Goal: Transaction & Acquisition: Purchase product/service

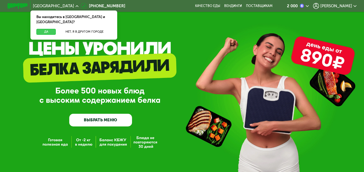
click at [47, 29] on button "Да" at bounding box center [45, 32] width 19 height 6
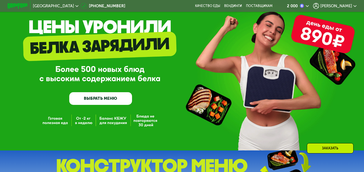
scroll to position [54, 0]
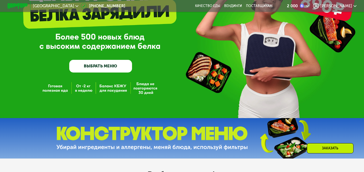
click at [104, 65] on link "ВЫБРАТЬ МЕНЮ" at bounding box center [100, 66] width 63 height 13
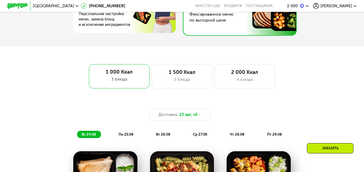
scroll to position [240, 0]
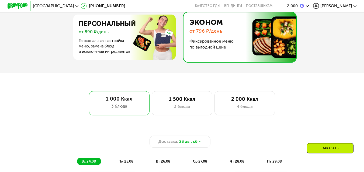
click at [216, 50] on img at bounding box center [237, 37] width 115 height 50
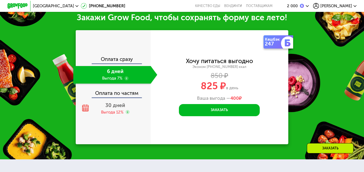
scroll to position [617, 0]
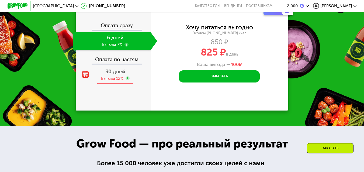
click at [116, 75] on span "30 дней" at bounding box center [115, 71] width 20 height 6
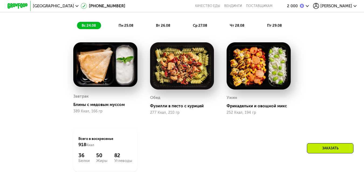
scroll to position [374, 0]
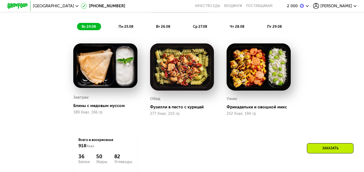
click at [309, 5] on use at bounding box center [307, 6] width 3 height 2
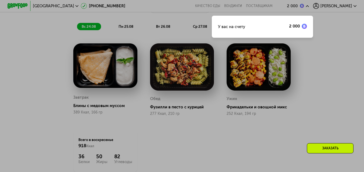
click at [340, 47] on div at bounding box center [182, 86] width 364 height 172
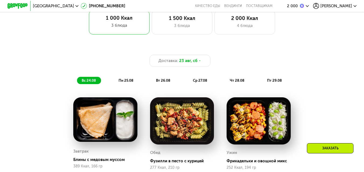
scroll to position [267, 0]
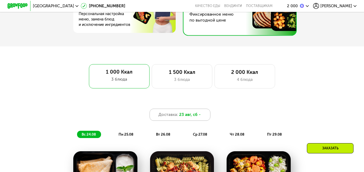
click at [194, 117] on span "23 авг, сб" at bounding box center [188, 114] width 18 height 6
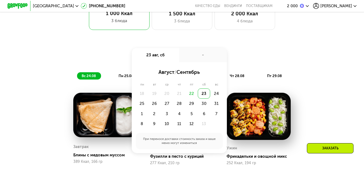
scroll to position [347, 0]
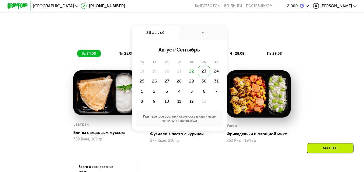
click at [304, 39] on div "Доставка: [DATE] авг, сб - август / сентябрь пн вт ср чт пт сб вс 18 19 20 21 2…" at bounding box center [181, 34] width 299 height 12
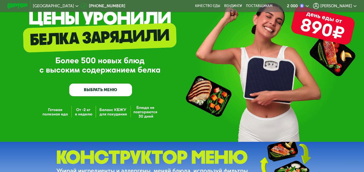
scroll to position [0, 0]
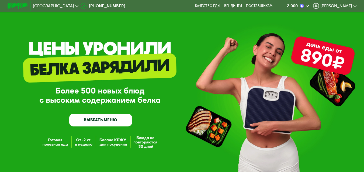
click at [102, 123] on link "ВЫБРАТЬ МЕНЮ" at bounding box center [100, 120] width 63 height 13
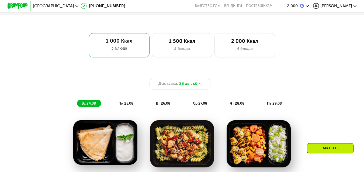
scroll to position [320, 0]
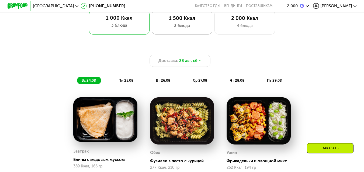
click at [181, 27] on div "3 блюда" at bounding box center [182, 26] width 50 height 6
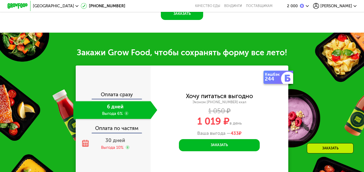
scroll to position [590, 0]
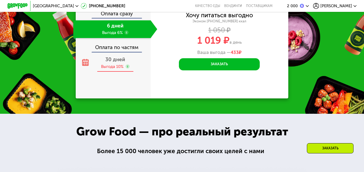
click at [112, 69] on div "Выгода 10%" at bounding box center [112, 67] width 22 height 6
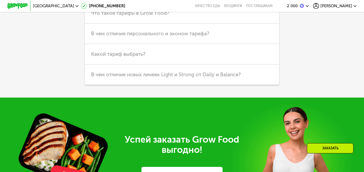
scroll to position [1317, 0]
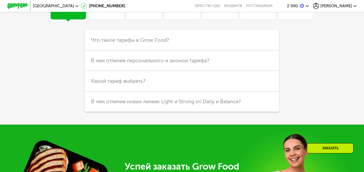
click at [328, 147] on div "Заказать" at bounding box center [330, 148] width 47 height 10
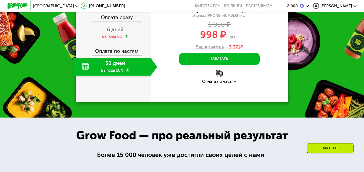
scroll to position [585, 0]
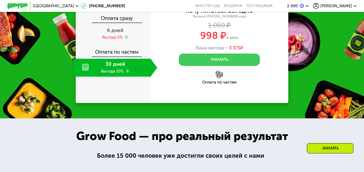
click at [235, 66] on button "Заказать" at bounding box center [219, 60] width 81 height 12
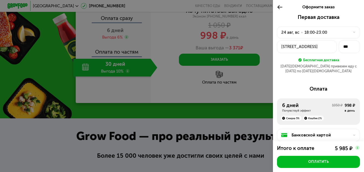
click at [282, 63] on div "Бесплатная доставка" at bounding box center [318, 60] width 83 height 6
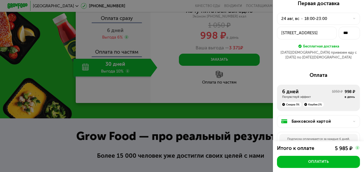
scroll to position [27, 0]
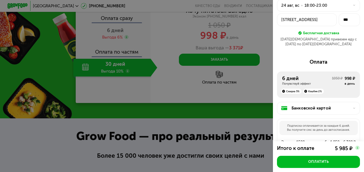
click at [315, 76] on div "6 дней" at bounding box center [307, 78] width 50 height 6
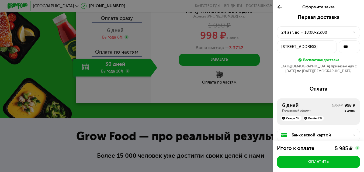
click at [279, 7] on use at bounding box center [279, 7] width 5 height 4
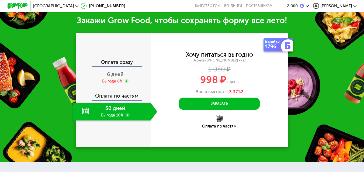
click at [112, 117] on div "30 дней Выгода 10%" at bounding box center [111, 112] width 77 height 18
click at [129, 116] on div "30 дней Выгода 10%" at bounding box center [111, 112] width 77 height 18
